Goal: Check status: Check status

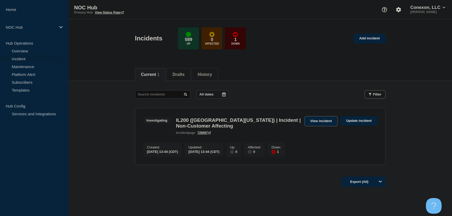
click at [327, 123] on link "View incident" at bounding box center [321, 121] width 34 height 10
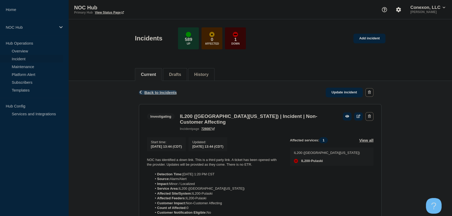
click at [169, 91] on span "Back to Incidents" at bounding box center [160, 92] width 32 height 4
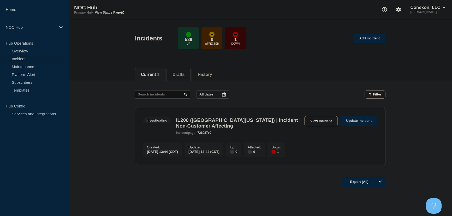
click at [95, 58] on header "Incidents 589 Up 0 Affected 1 Down Add incident" at bounding box center [259, 41] width 383 height 44
click at [111, 92] on main "All dates Filter Investigating 1 Down IL200 (Southern Illinois) | Incident | No…" at bounding box center [259, 127] width 383 height 92
click at [105, 99] on main "All dates Filter Investigating 1 Down IL200 (Southern Illinois) | Incident | No…" at bounding box center [259, 127] width 383 height 92
